Goal: Task Accomplishment & Management: Manage account settings

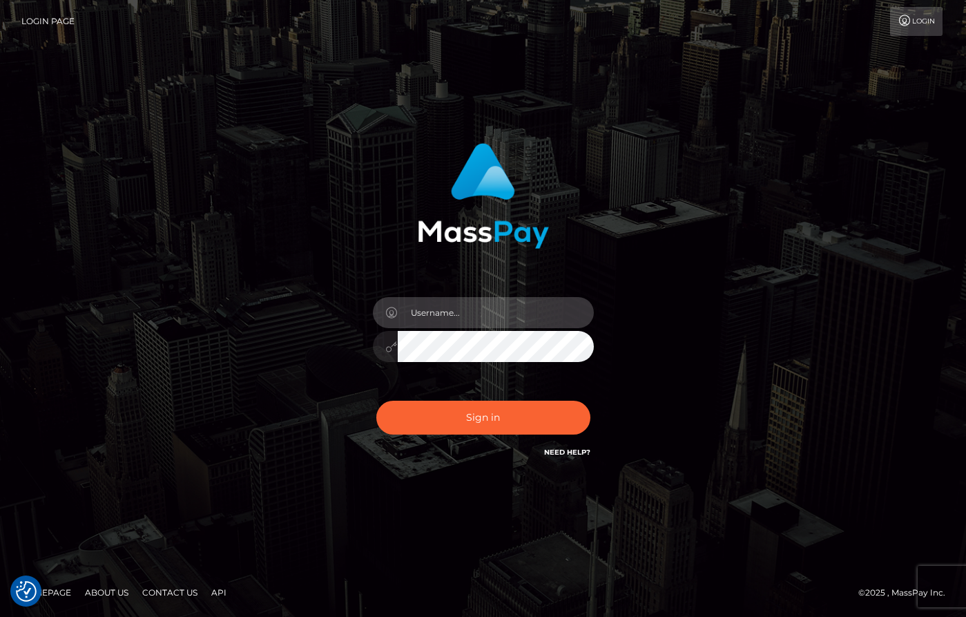
click at [493, 316] on input "text" at bounding box center [496, 312] width 196 height 31
type input "[PERSON_NAME]"
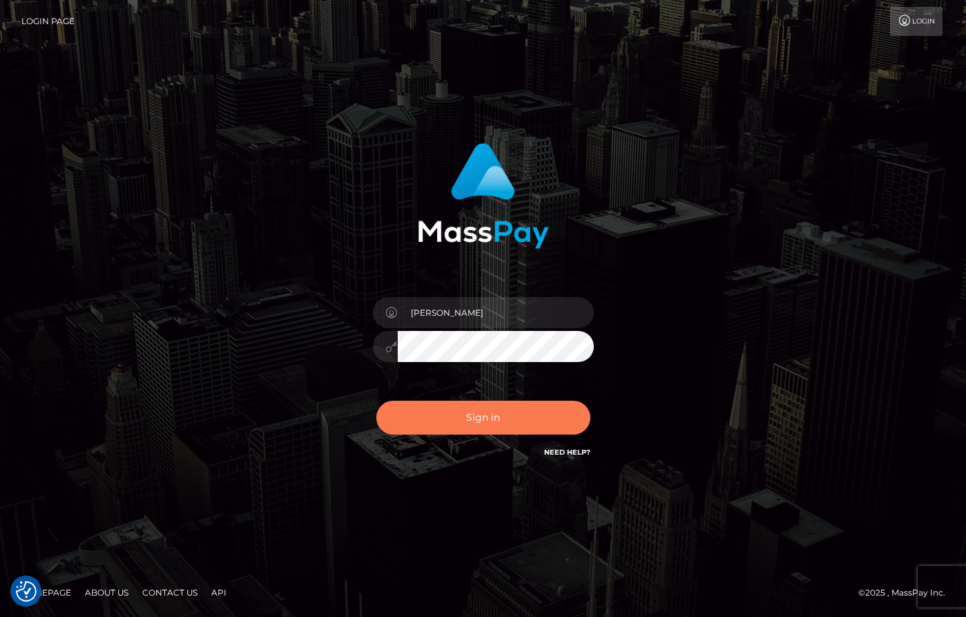
click at [484, 419] on button "Sign in" at bounding box center [484, 418] width 214 height 34
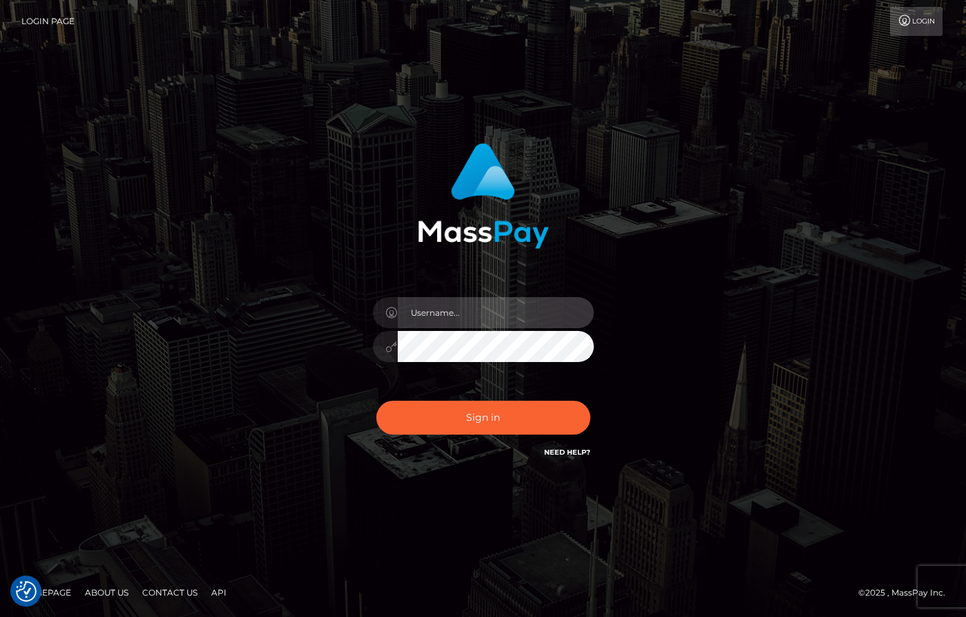
click at [488, 312] on input "text" at bounding box center [496, 312] width 196 height 31
type input "[PERSON_NAME]"
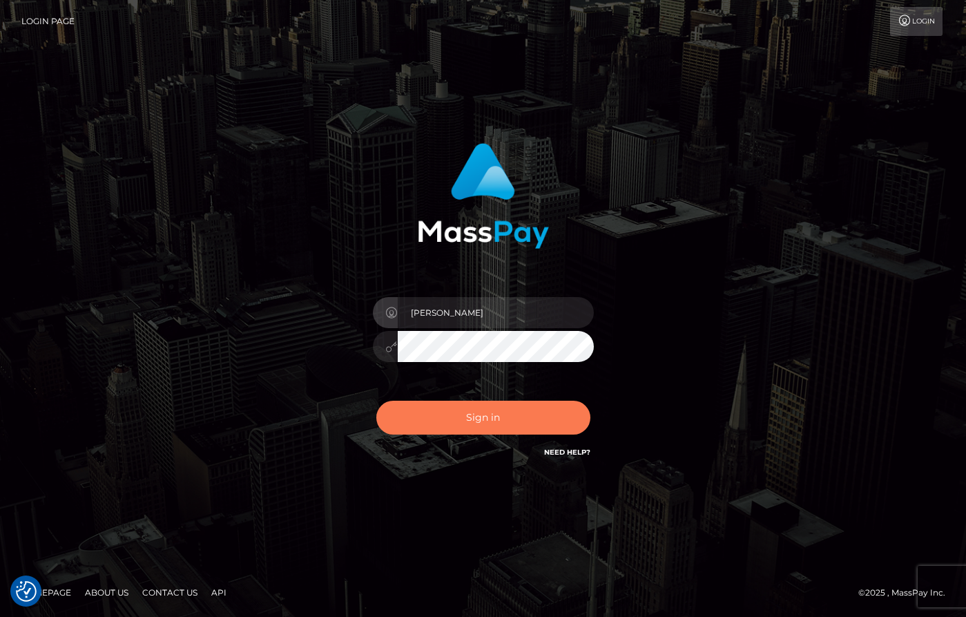
click at [515, 431] on button "Sign in" at bounding box center [484, 418] width 214 height 34
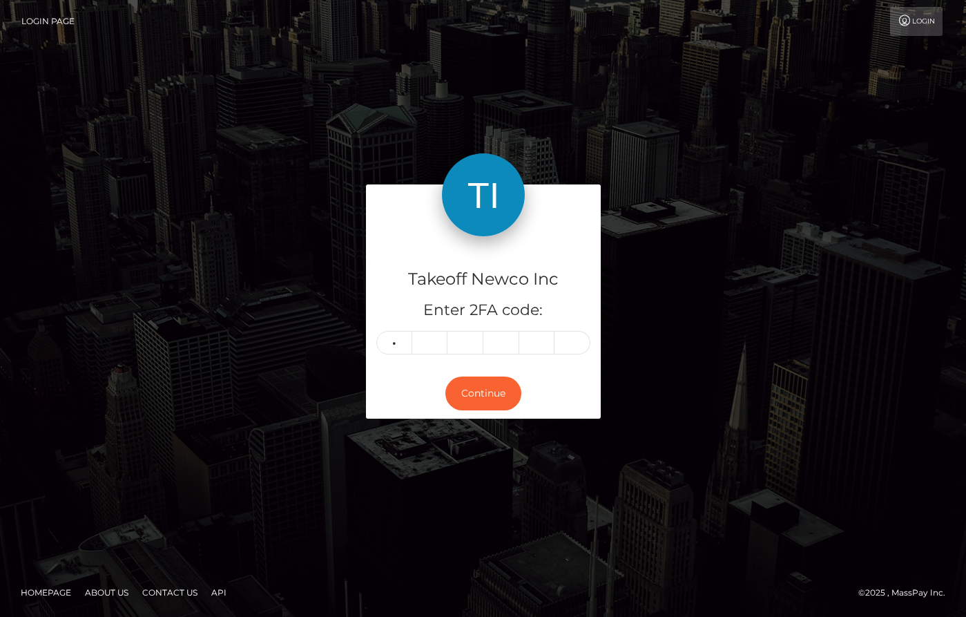
type input "3"
type input "7"
type input "4"
type input "6"
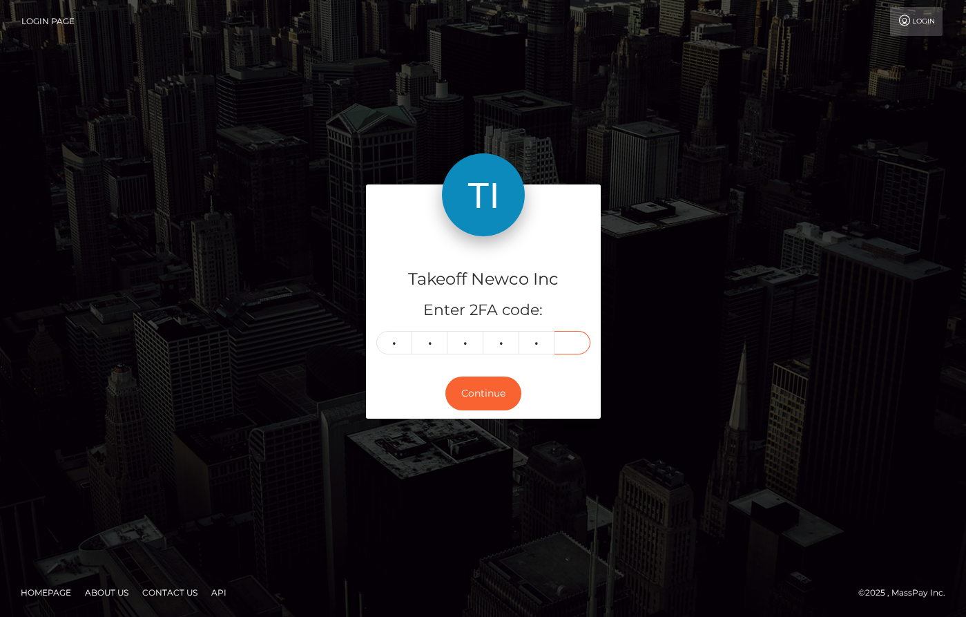
type input "0"
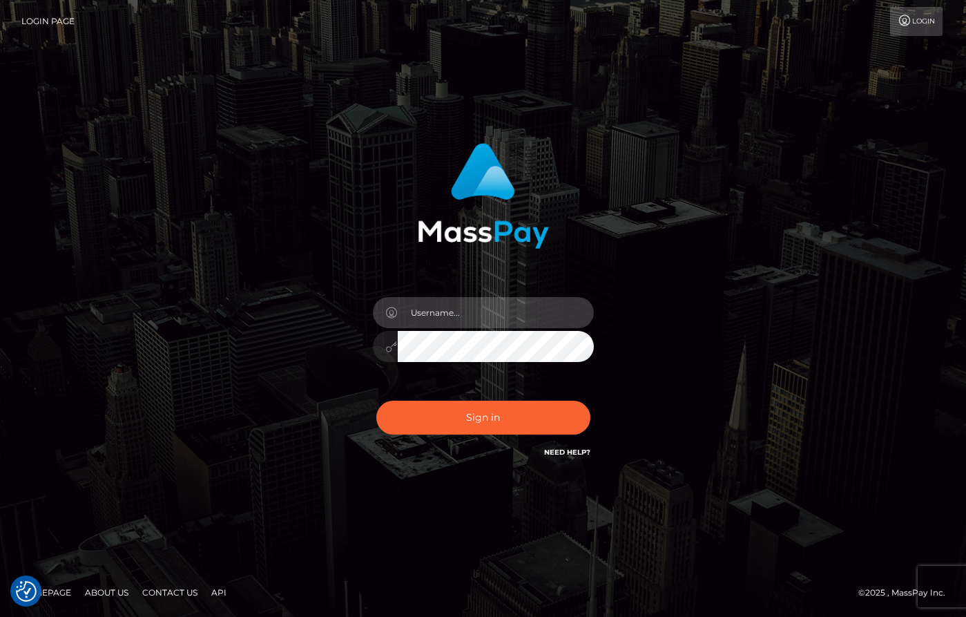
click at [526, 323] on input "text" at bounding box center [496, 312] width 196 height 31
type input "[PERSON_NAME]"
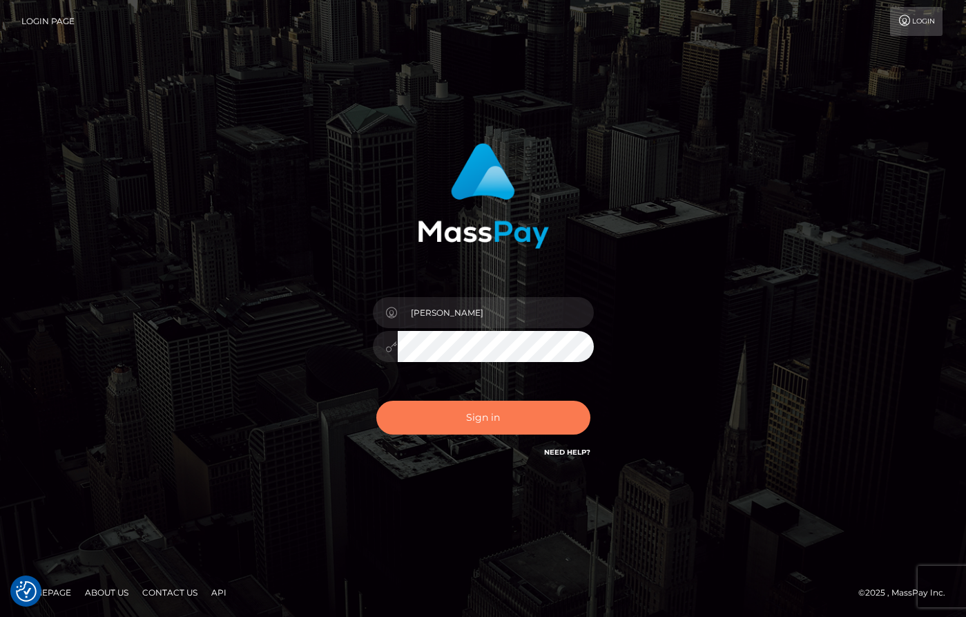
click at [512, 420] on button "Sign in" at bounding box center [484, 418] width 214 height 34
click at [531, 414] on button "Sign in" at bounding box center [484, 418] width 214 height 34
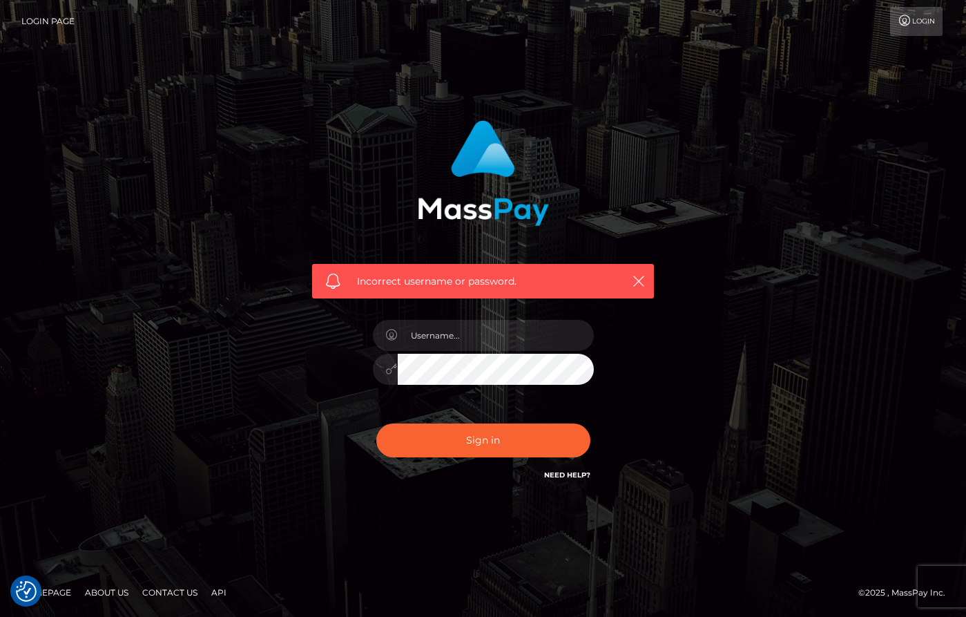
click at [508, 307] on div "Incorrect username or password." at bounding box center [483, 301] width 363 height 383
click at [504, 350] on input "text" at bounding box center [496, 335] width 196 height 31
type input "Dany Baker Boulanger"
click at [483, 441] on button "Sign in" at bounding box center [484, 440] width 214 height 34
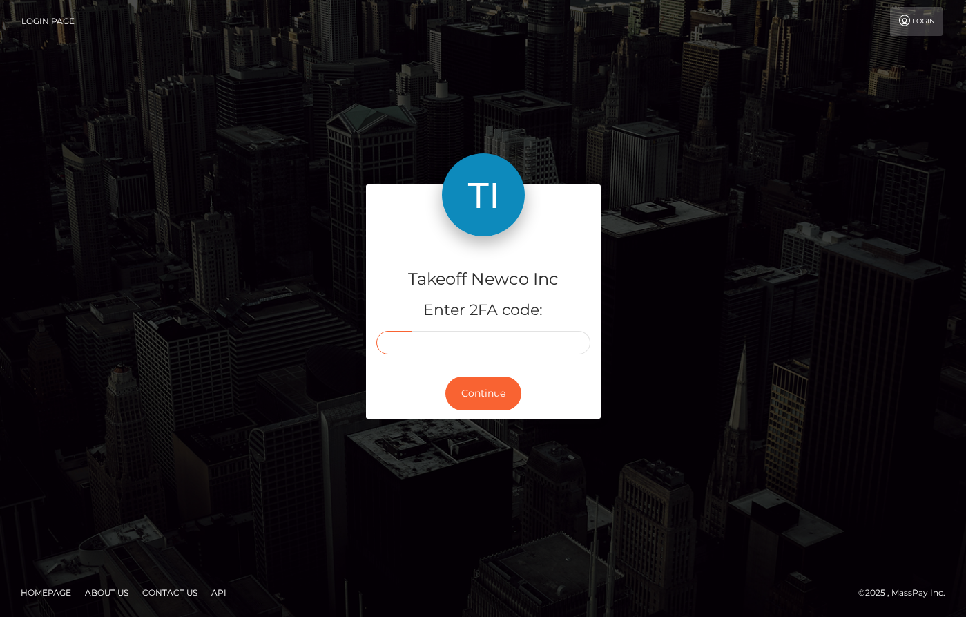
click at [399, 341] on input "text" at bounding box center [395, 342] width 36 height 23
type input "9"
type input "3"
type input "0"
type input "6"
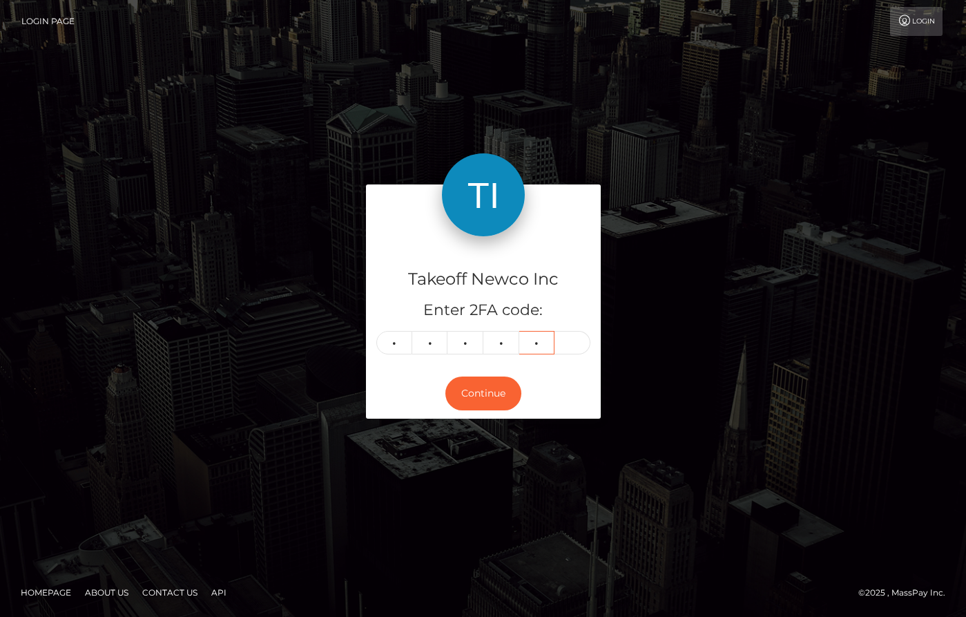
type input "8"
type input "1"
